Goal: Transaction & Acquisition: Purchase product/service

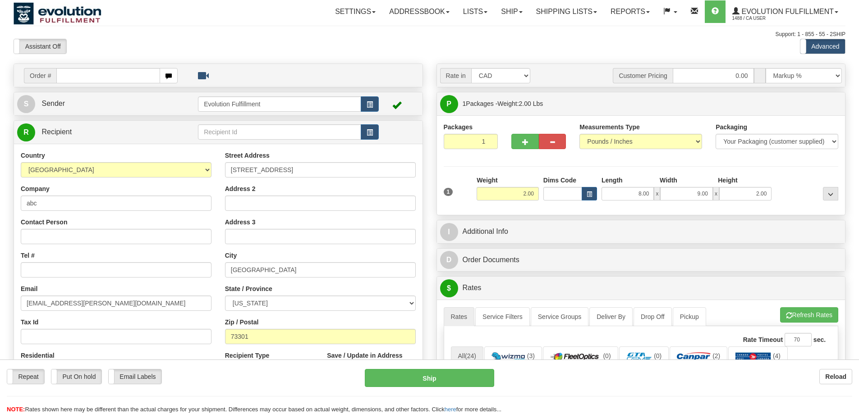
select select "US"
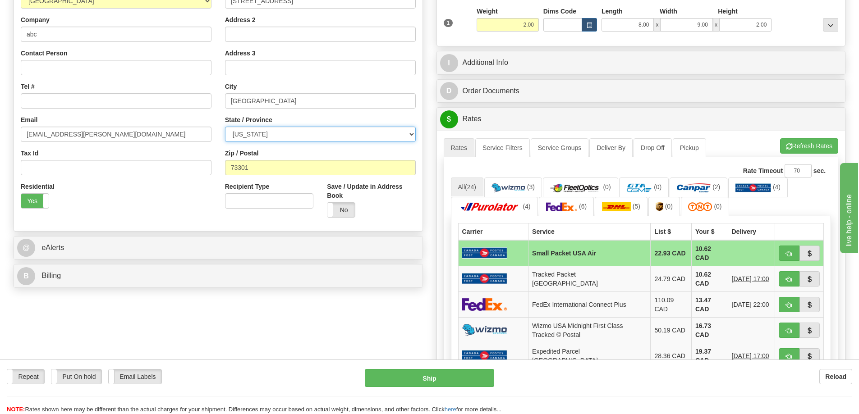
click at [269, 140] on select "[US_STATE] [US_STATE] [US_STATE] [US_STATE] Armed Forces America Armed Forces E…" at bounding box center [320, 134] width 191 height 15
select select "NY"
click at [225, 127] on select "[US_STATE] [US_STATE] [US_STATE] [US_STATE] Armed Forces America Armed Forces E…" at bounding box center [320, 134] width 191 height 15
drag, startPoint x: 274, startPoint y: 171, endPoint x: 123, endPoint y: 177, distance: 151.6
click at [140, 177] on div "Country [GEOGRAPHIC_DATA] [GEOGRAPHIC_DATA] [GEOGRAPHIC_DATA] [GEOGRAPHIC_DATA]…" at bounding box center [218, 103] width 408 height 243
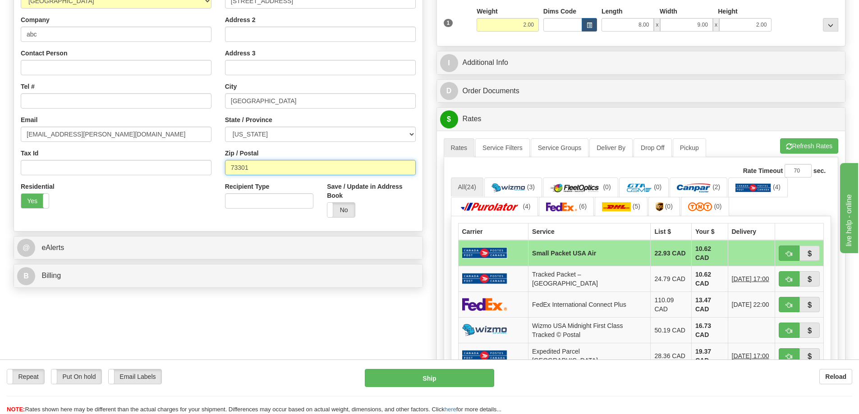
paste input "0040"
type input "70040"
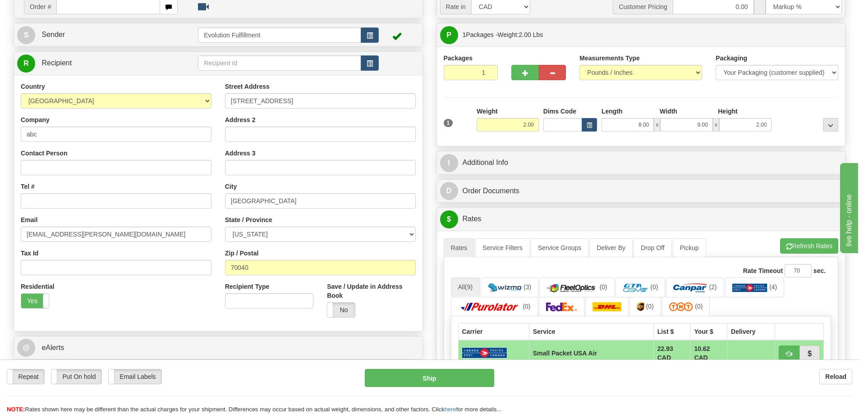
scroll to position [68, 0]
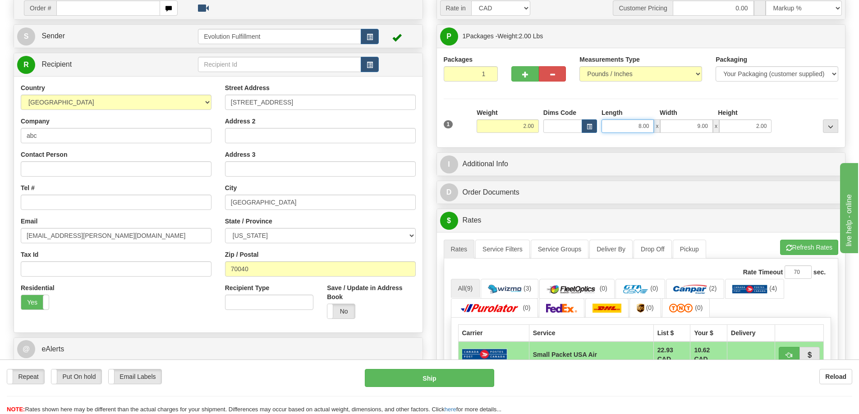
drag, startPoint x: 622, startPoint y: 127, endPoint x: 789, endPoint y: 115, distance: 168.1
click at [789, 115] on div "1 Weight 2.00 Dims Code 8.00" at bounding box center [640, 124] width 399 height 32
type input "13.00"
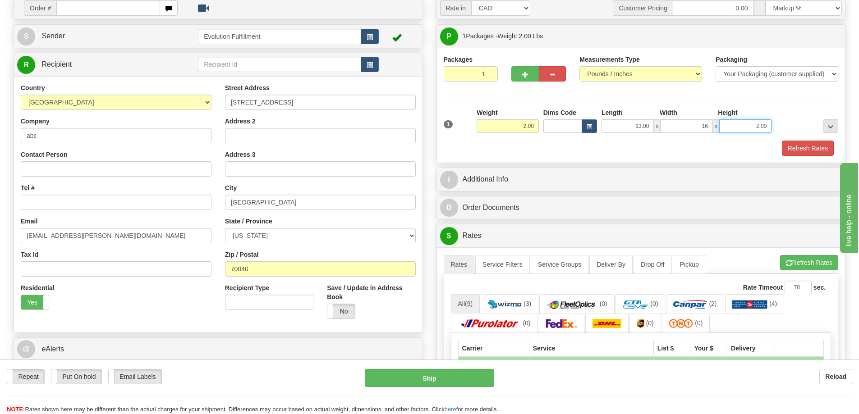
type input "16.00"
type input "4.00"
click at [807, 156] on div "Packages 1 1 Measurements Type" at bounding box center [641, 105] width 408 height 115
click at [807, 153] on button "Refresh Rates" at bounding box center [808, 148] width 52 height 15
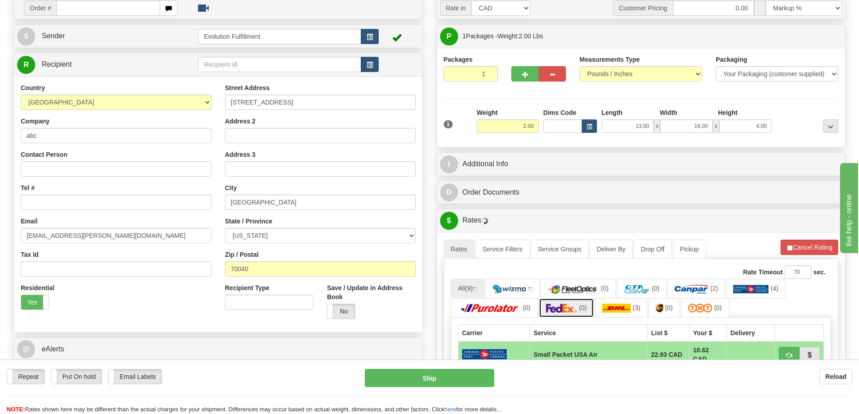
click at [582, 306] on span "(0)" at bounding box center [583, 307] width 8 height 7
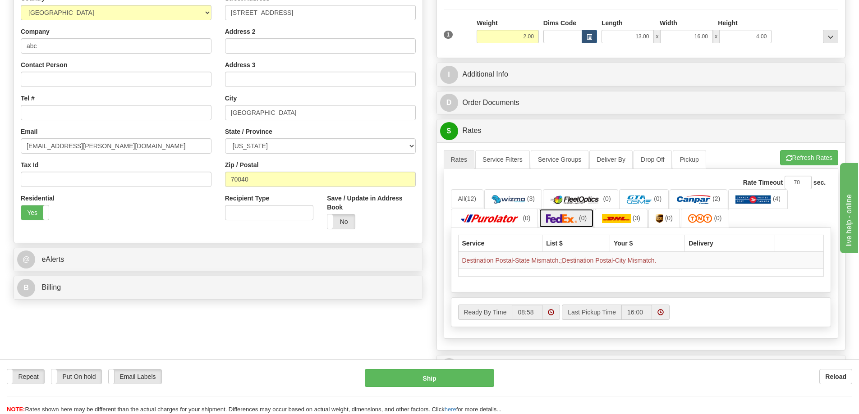
scroll to position [180, 0]
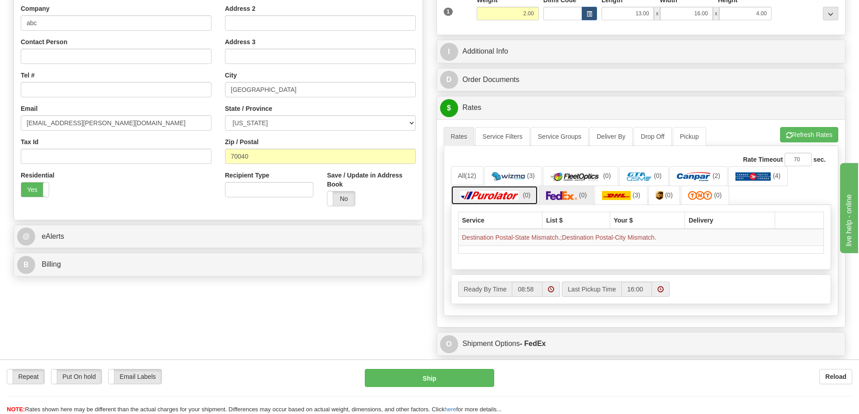
click at [500, 195] on img at bounding box center [489, 195] width 63 height 9
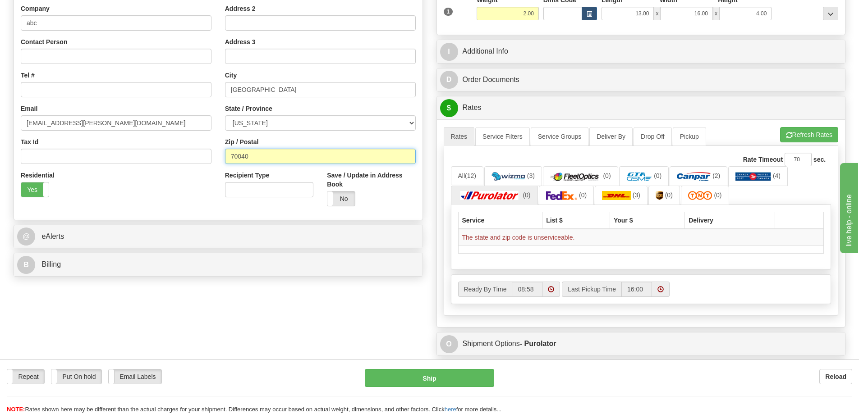
drag, startPoint x: 258, startPoint y: 157, endPoint x: 196, endPoint y: 153, distance: 61.9
click at [196, 153] on div "Country [GEOGRAPHIC_DATA] [GEOGRAPHIC_DATA] [GEOGRAPHIC_DATA] [GEOGRAPHIC_DATA]…" at bounding box center [218, 92] width 408 height 243
click at [271, 149] on input "70040" at bounding box center [320, 156] width 191 height 15
drag, startPoint x: 276, startPoint y: 152, endPoint x: 190, endPoint y: 147, distance: 86.3
click at [190, 147] on div "Country [GEOGRAPHIC_DATA] [GEOGRAPHIC_DATA] [GEOGRAPHIC_DATA] [GEOGRAPHIC_DATA]…" at bounding box center [218, 92] width 408 height 243
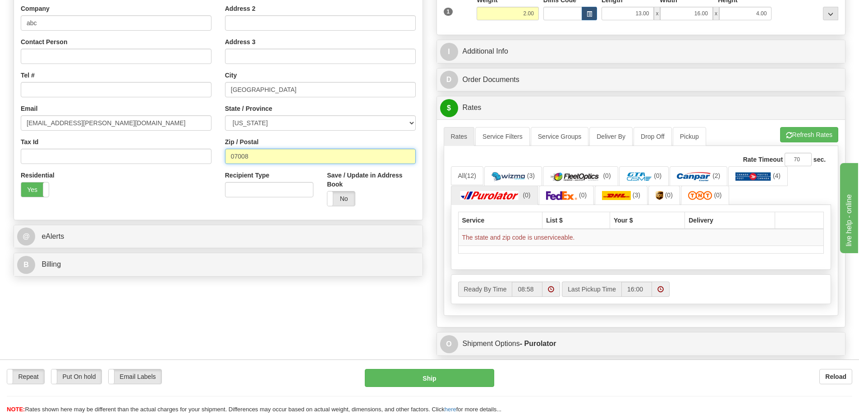
type input "07008"
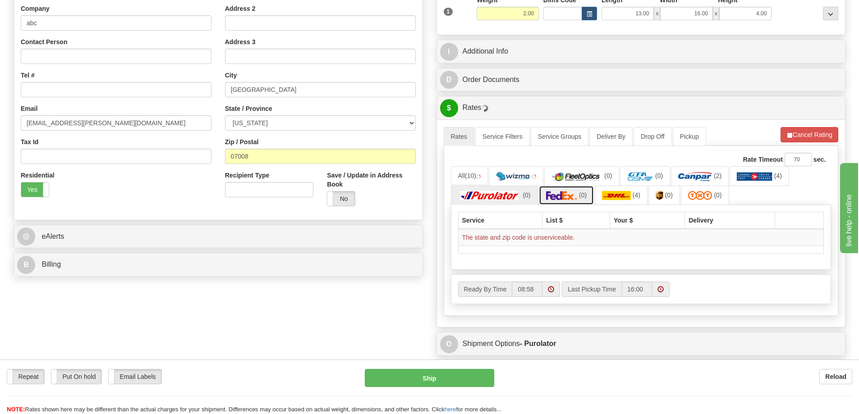
click at [569, 201] on link "(0)" at bounding box center [566, 195] width 55 height 19
drag, startPoint x: 281, startPoint y: 87, endPoint x: 202, endPoint y: 79, distance: 79.7
click at [202, 79] on div "Country [GEOGRAPHIC_DATA] [GEOGRAPHIC_DATA] [GEOGRAPHIC_DATA] [GEOGRAPHIC_DATA]…" at bounding box center [218, 92] width 408 height 243
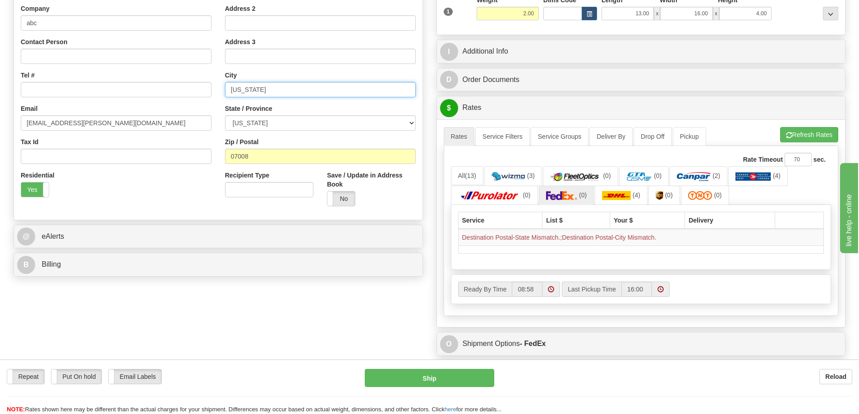
type input "[US_STATE]"
click at [821, 133] on button "Refresh Rates" at bounding box center [809, 134] width 58 height 15
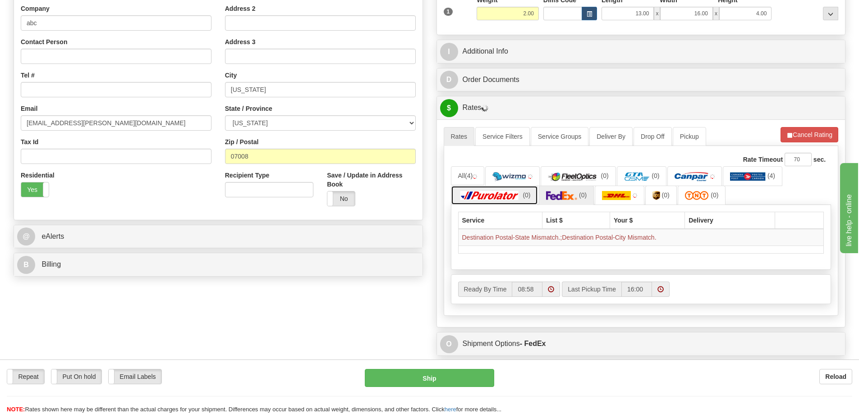
click at [526, 194] on span "(0)" at bounding box center [526, 195] width 8 height 7
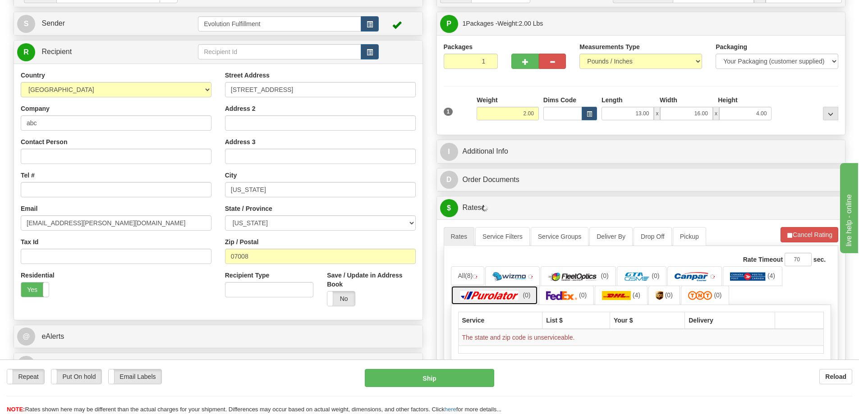
scroll to position [79, 0]
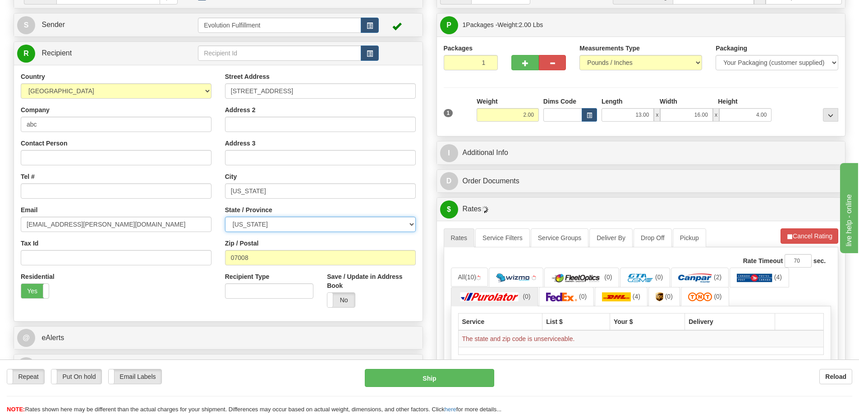
click at [295, 224] on select "[US_STATE] [US_STATE] [US_STATE] [US_STATE] Armed Forces America Armed Forces E…" at bounding box center [320, 224] width 191 height 15
click at [225, 217] on select "[US_STATE] [US_STATE] [US_STATE] [US_STATE] Armed Forces America Armed Forces E…" at bounding box center [320, 224] width 191 height 15
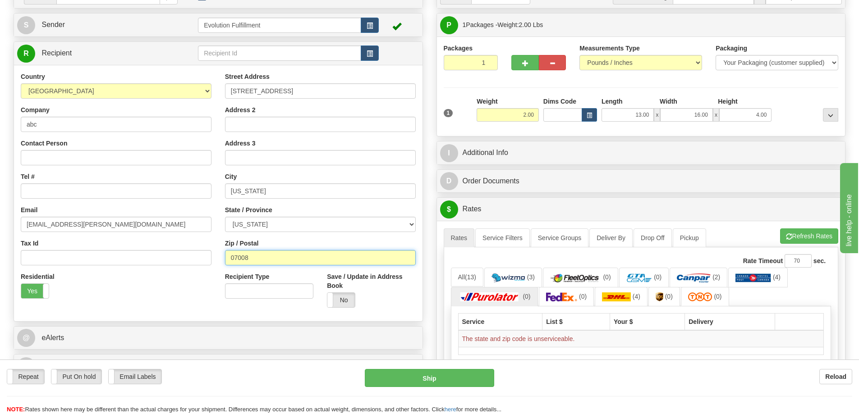
drag, startPoint x: 299, startPoint y: 252, endPoint x: 174, endPoint y: 250, distance: 124.9
click at [174, 250] on div "Country [GEOGRAPHIC_DATA] [GEOGRAPHIC_DATA] [GEOGRAPHIC_DATA] [GEOGRAPHIC_DATA]…" at bounding box center [218, 193] width 408 height 243
type input "10002"
click at [143, 276] on div "Residential Yes No" at bounding box center [116, 288] width 204 height 33
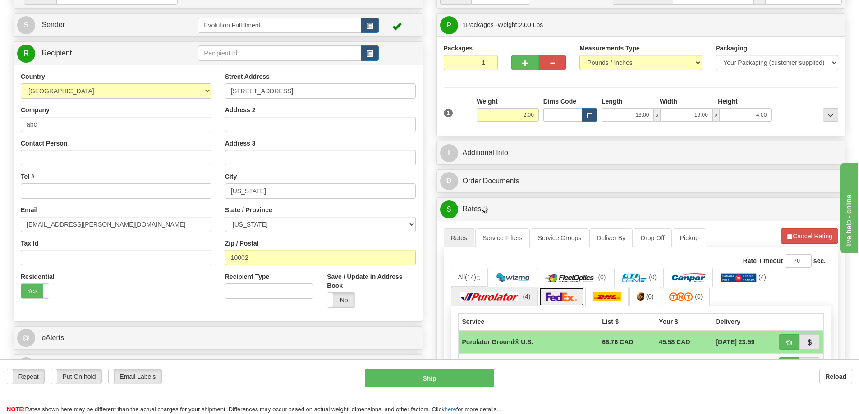
click at [554, 298] on img at bounding box center [562, 297] width 32 height 9
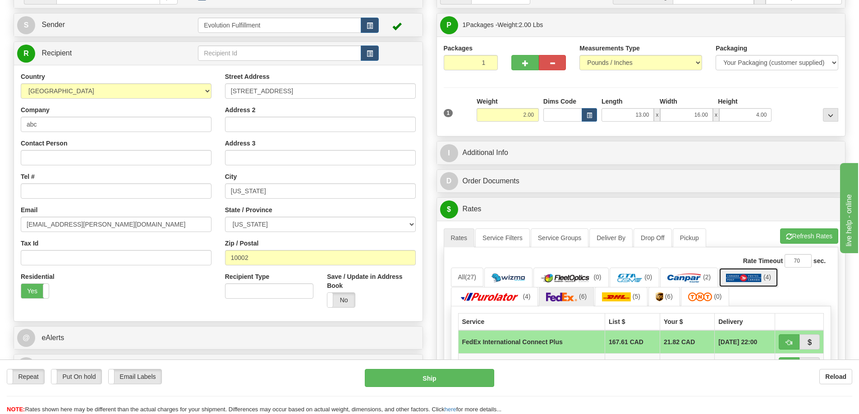
click at [753, 284] on link "(4)" at bounding box center [749, 277] width 60 height 19
click at [550, 307] on div "Service List $ Your $ Delivery Small Packet USA Air 22.93 CAD 10.62 CAD Tracked…" at bounding box center [641, 377] width 380 height 140
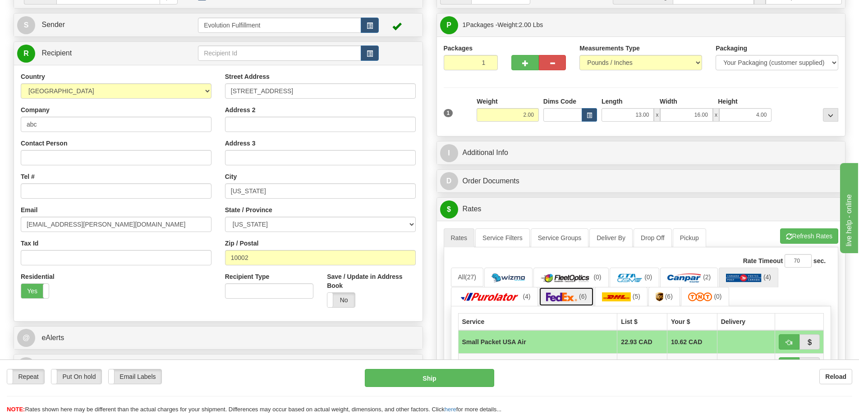
click at [556, 302] on img at bounding box center [562, 297] width 32 height 9
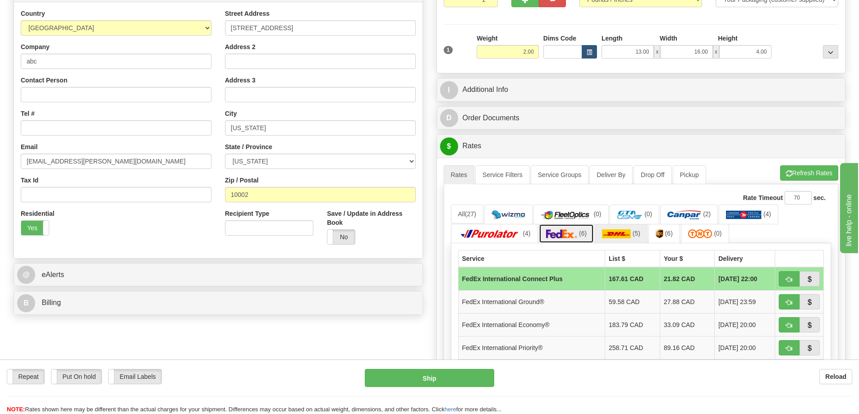
scroll to position [158, 0]
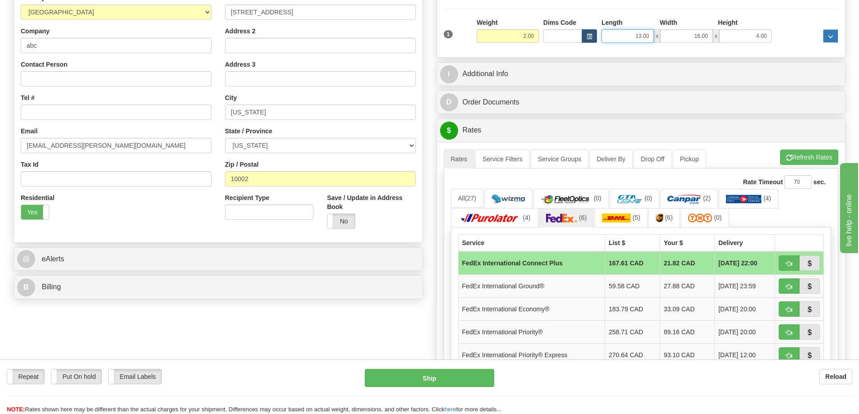
drag, startPoint x: 631, startPoint y: 35, endPoint x: 824, endPoint y: 31, distance: 192.5
click at [804, 31] on div "1 Weight 2.00 Dims Code x x" at bounding box center [640, 34] width 399 height 32
type input "8.00"
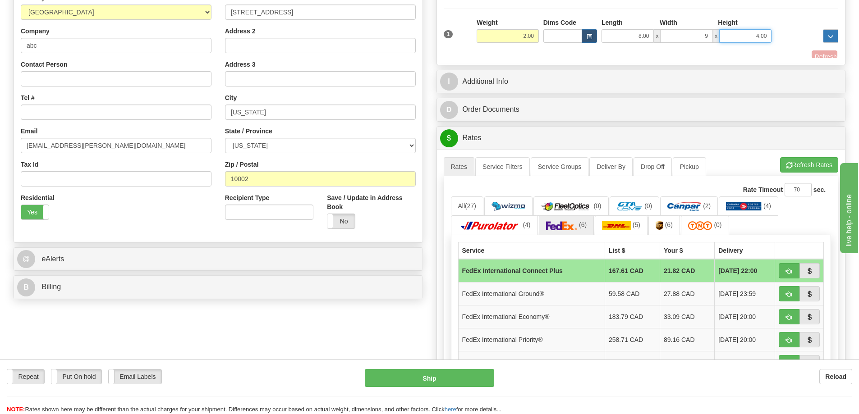
type input "9.00"
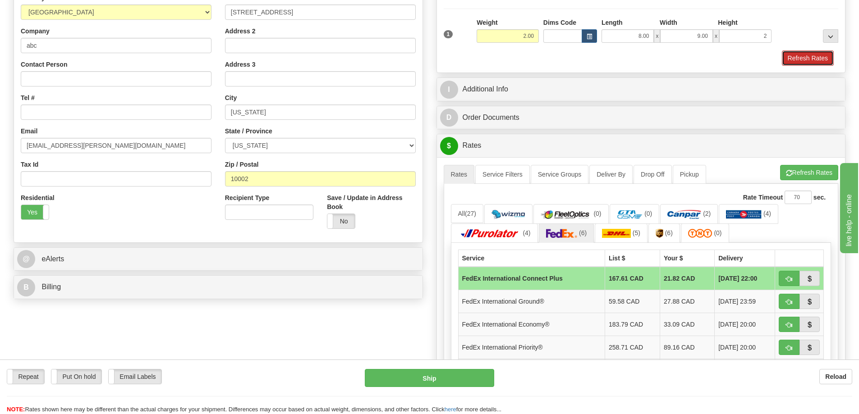
type input "2.00"
click at [816, 53] on button "Refresh Rates" at bounding box center [808, 57] width 52 height 15
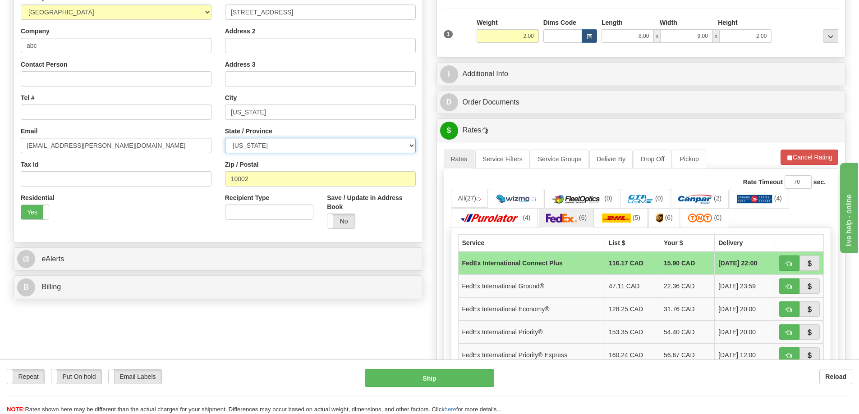
click at [292, 145] on select "[US_STATE] [US_STATE] [US_STATE] [US_STATE] Armed Forces America Armed Forces E…" at bounding box center [320, 145] width 191 height 15
select select "CT"
click at [225, 138] on select "[US_STATE] [US_STATE] [US_STATE] [US_STATE] Armed Forces America Armed Forces E…" at bounding box center [320, 145] width 191 height 15
drag, startPoint x: 261, startPoint y: 177, endPoint x: 102, endPoint y: 170, distance: 158.8
click at [116, 171] on div "Country [GEOGRAPHIC_DATA] [GEOGRAPHIC_DATA] [GEOGRAPHIC_DATA] [GEOGRAPHIC_DATA]…" at bounding box center [218, 114] width 408 height 243
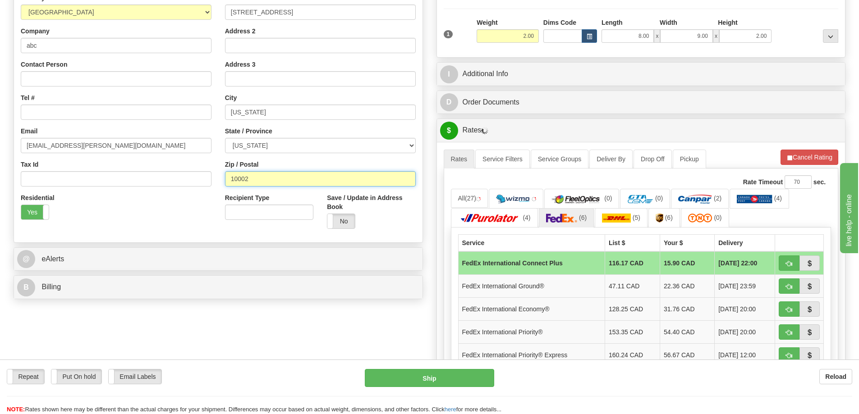
paste input "06359"
type input "06359"
click at [782, 160] on button "Cancel Rating" at bounding box center [809, 157] width 58 height 15
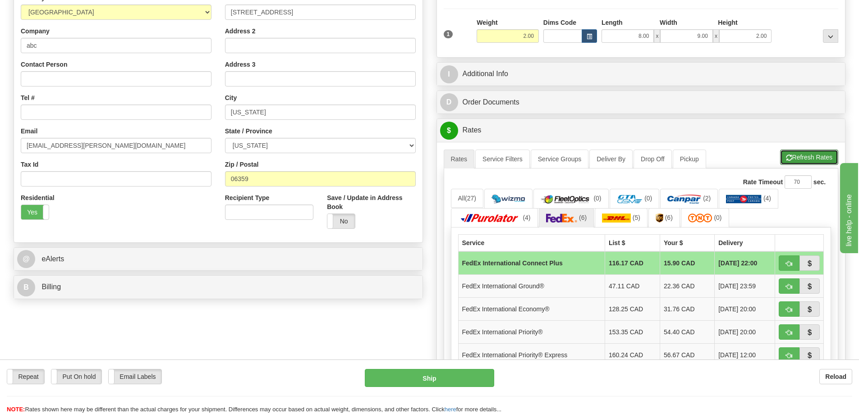
click at [782, 160] on button "Refresh Rates" at bounding box center [809, 157] width 58 height 15
click at [282, 142] on select "[US_STATE] [US_STATE] [US_STATE] [US_STATE] Armed Forces America Armed Forces E…" at bounding box center [320, 145] width 191 height 15
select select "AK"
click at [225, 138] on select "[US_STATE] [US_STATE] [US_STATE] [US_STATE] Armed Forces America Armed Forces E…" at bounding box center [320, 145] width 191 height 15
drag, startPoint x: 260, startPoint y: 177, endPoint x: 197, endPoint y: 175, distance: 62.2
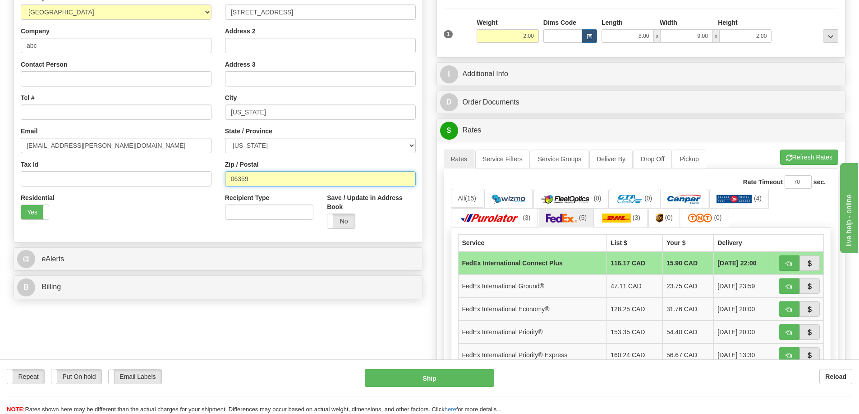
click at [197, 175] on div "Country [GEOGRAPHIC_DATA] [GEOGRAPHIC_DATA] [GEOGRAPHIC_DATA] [GEOGRAPHIC_DATA]…" at bounding box center [218, 114] width 408 height 243
paste input "9966"
type input "99669"
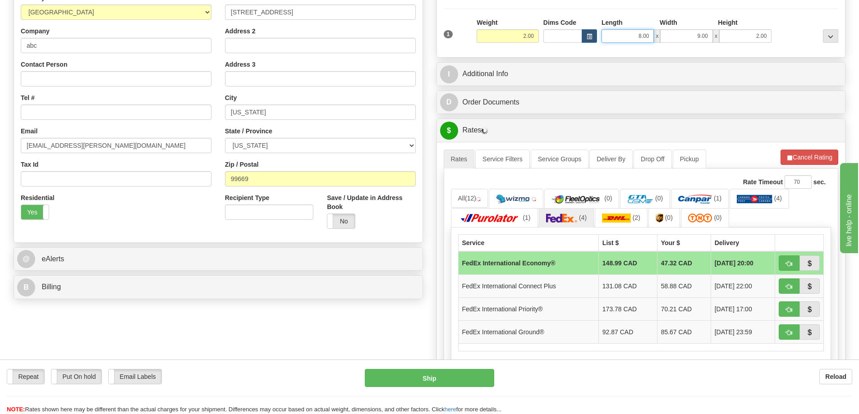
drag, startPoint x: 627, startPoint y: 38, endPoint x: 791, endPoint y: 36, distance: 163.7
click at [787, 38] on div "1 Weight 2.00 Dims Code 8.00" at bounding box center [640, 34] width 399 height 32
click at [767, 192] on link "(4)" at bounding box center [759, 198] width 60 height 19
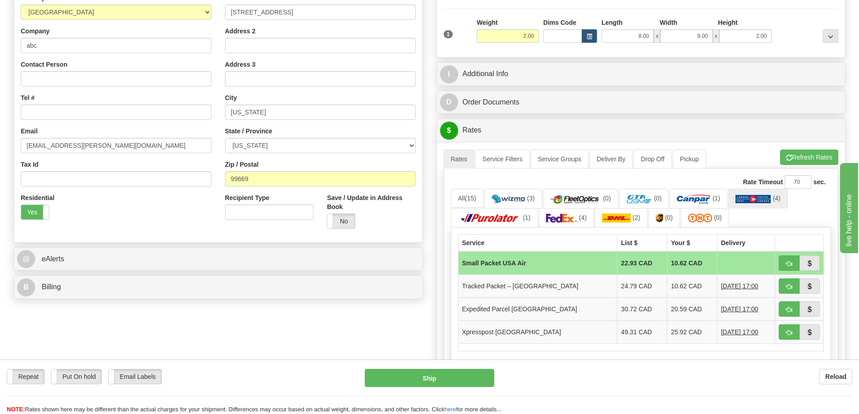
click at [631, 46] on div "1 Weight 2.00 Dims Code 8.00" at bounding box center [640, 34] width 399 height 32
drag, startPoint x: 631, startPoint y: 37, endPoint x: 673, endPoint y: 33, distance: 42.2
click at [673, 33] on div "8.00 x 9.00 x 2.00" at bounding box center [686, 36] width 170 height 14
type input "13.00"
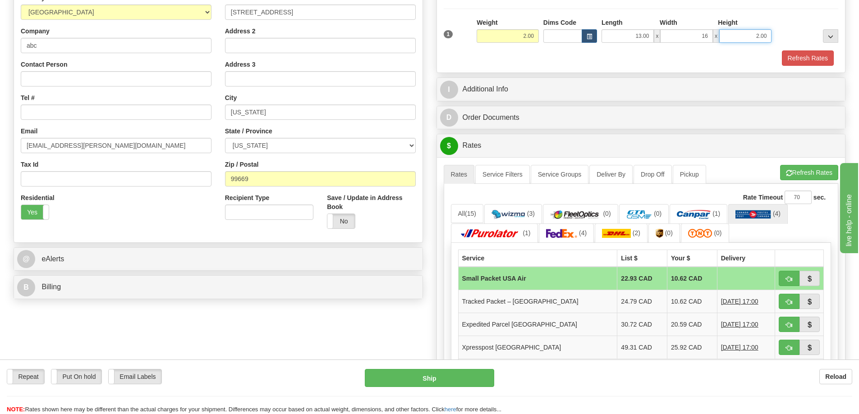
type input "16.00"
type input "4.00"
click at [820, 56] on button "Refresh Rates" at bounding box center [808, 57] width 52 height 15
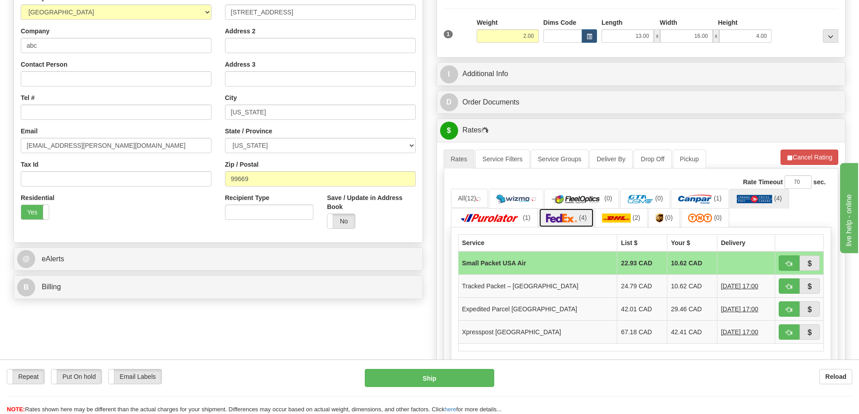
click at [562, 220] on img at bounding box center [562, 218] width 32 height 9
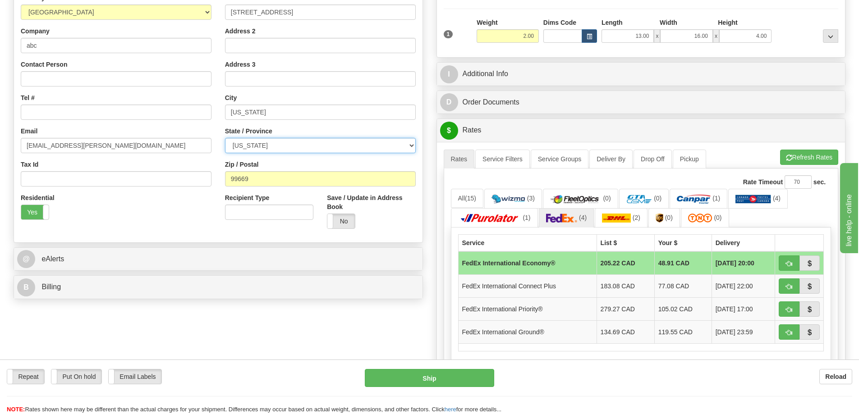
click at [279, 146] on select "[US_STATE] [US_STATE] [US_STATE] [US_STATE] Armed Forces America Armed Forces E…" at bounding box center [320, 145] width 191 height 15
select select "NH"
click at [225, 138] on select "[US_STATE] [US_STATE] [US_STATE] [US_STATE] Armed Forces America Armed Forces E…" at bounding box center [320, 145] width 191 height 15
click at [288, 182] on input "99669" at bounding box center [320, 178] width 191 height 15
drag, startPoint x: 292, startPoint y: 178, endPoint x: 207, endPoint y: 171, distance: 85.0
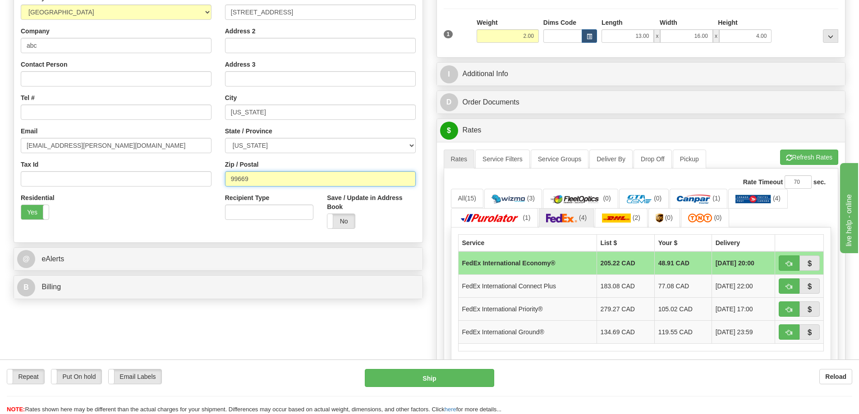
click at [207, 171] on div "Country [GEOGRAPHIC_DATA] [GEOGRAPHIC_DATA] [GEOGRAPHIC_DATA] [GEOGRAPHIC_DATA]…" at bounding box center [218, 114] width 408 height 243
paste input "03054"
type input "03054"
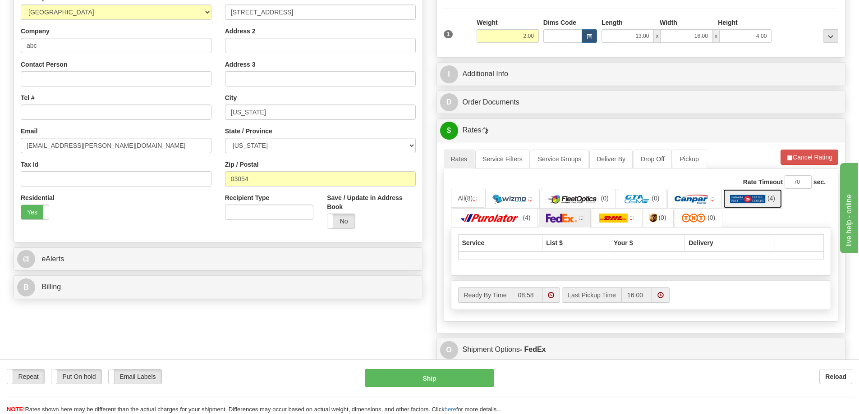
click at [735, 196] on img at bounding box center [748, 199] width 36 height 9
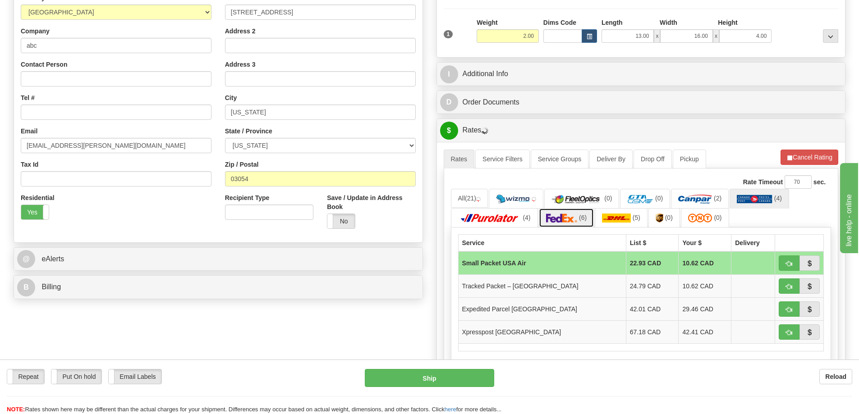
click at [578, 217] on link "(6)" at bounding box center [566, 217] width 55 height 19
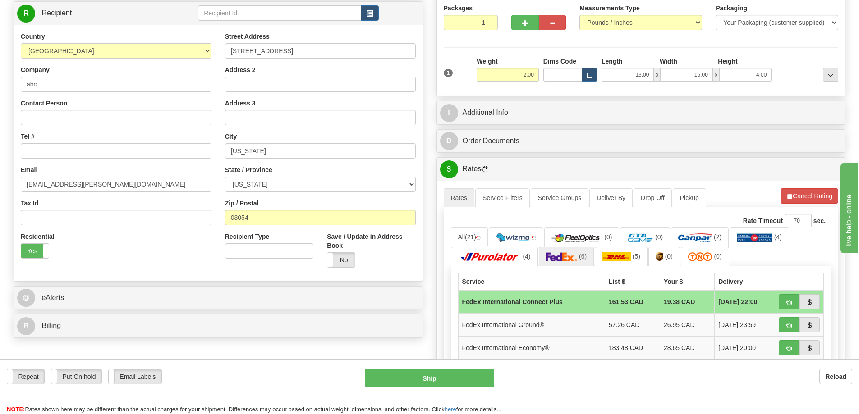
scroll to position [113, 0]
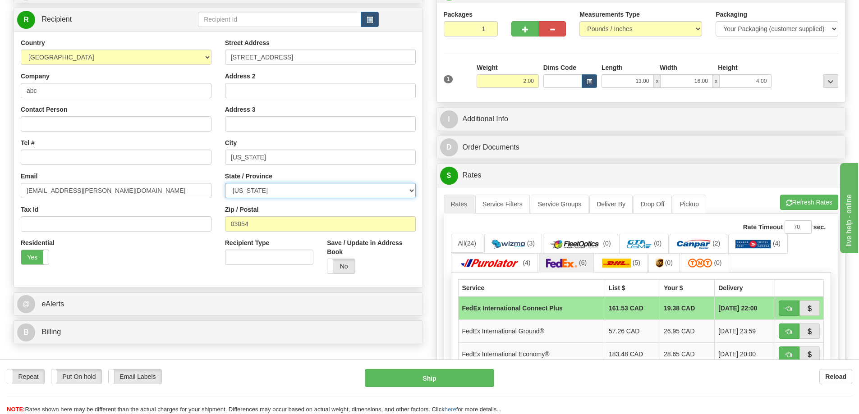
click at [309, 191] on select "[US_STATE] [US_STATE] [US_STATE] [US_STATE] Armed Forces America Armed Forces E…" at bounding box center [320, 190] width 191 height 15
select select "NE"
click at [225, 183] on select "[US_STATE] [US_STATE] [US_STATE] [US_STATE] Armed Forces America Armed Forces E…" at bounding box center [320, 190] width 191 height 15
drag, startPoint x: 247, startPoint y: 222, endPoint x: 126, endPoint y: 207, distance: 122.6
click at [126, 207] on div "Country [GEOGRAPHIC_DATA] [GEOGRAPHIC_DATA] [GEOGRAPHIC_DATA] [GEOGRAPHIC_DATA]…" at bounding box center [218, 159] width 408 height 243
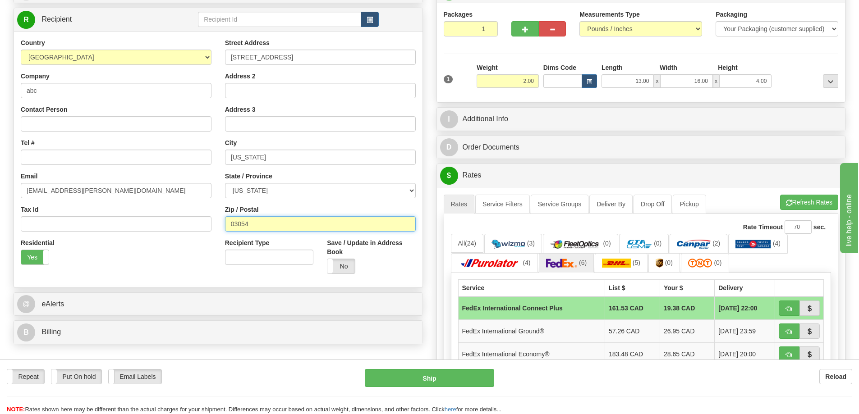
type input "9"
type input "68123"
click at [808, 308] on span "button" at bounding box center [809, 309] width 6 height 6
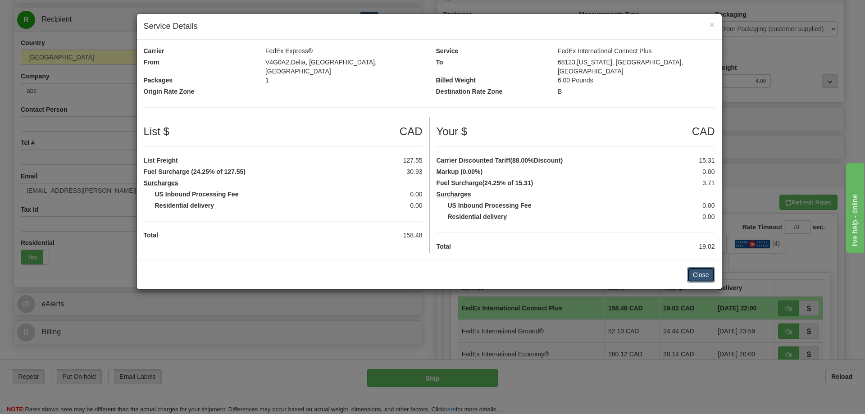
click at [700, 270] on button "Close" at bounding box center [701, 274] width 28 height 15
